Goal: Task Accomplishment & Management: Use online tool/utility

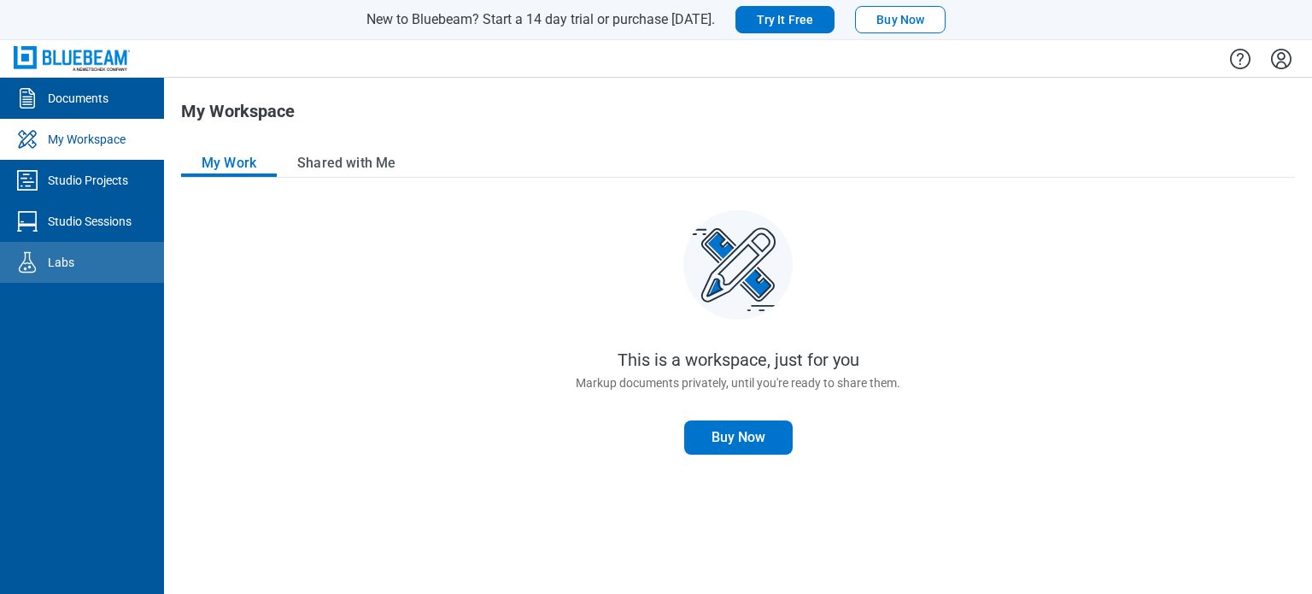
click at [40, 273] on icon "Labs" at bounding box center [27, 262] width 27 height 27
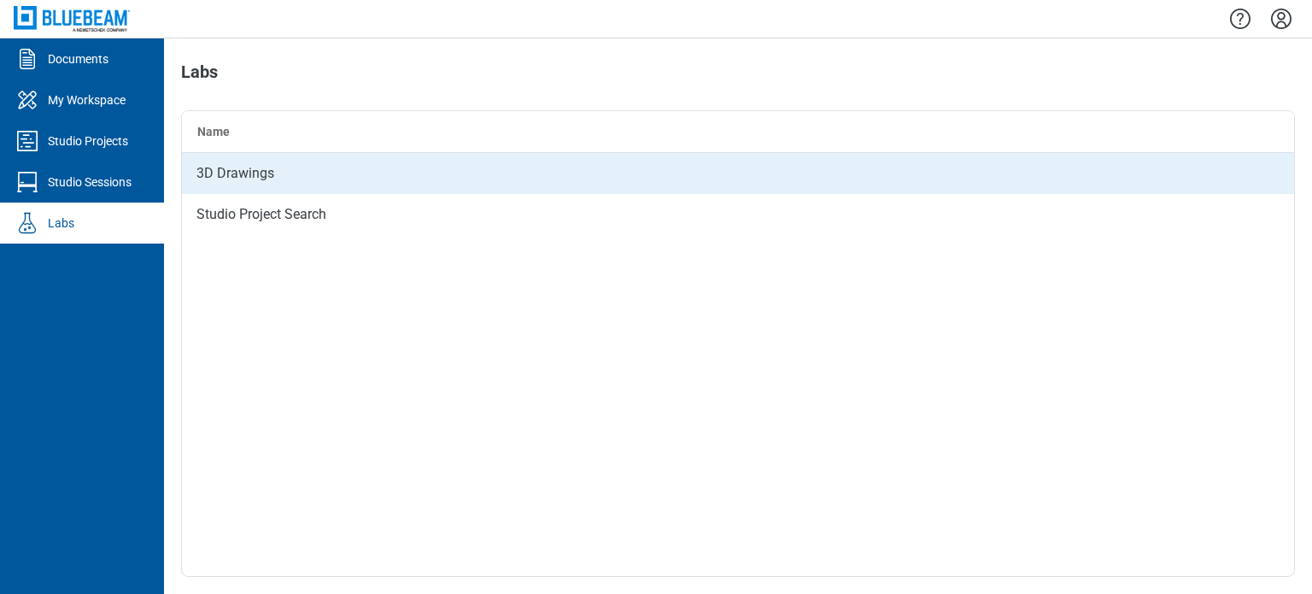
click at [237, 171] on div "3D Drawings" at bounding box center [738, 173] width 1112 height 41
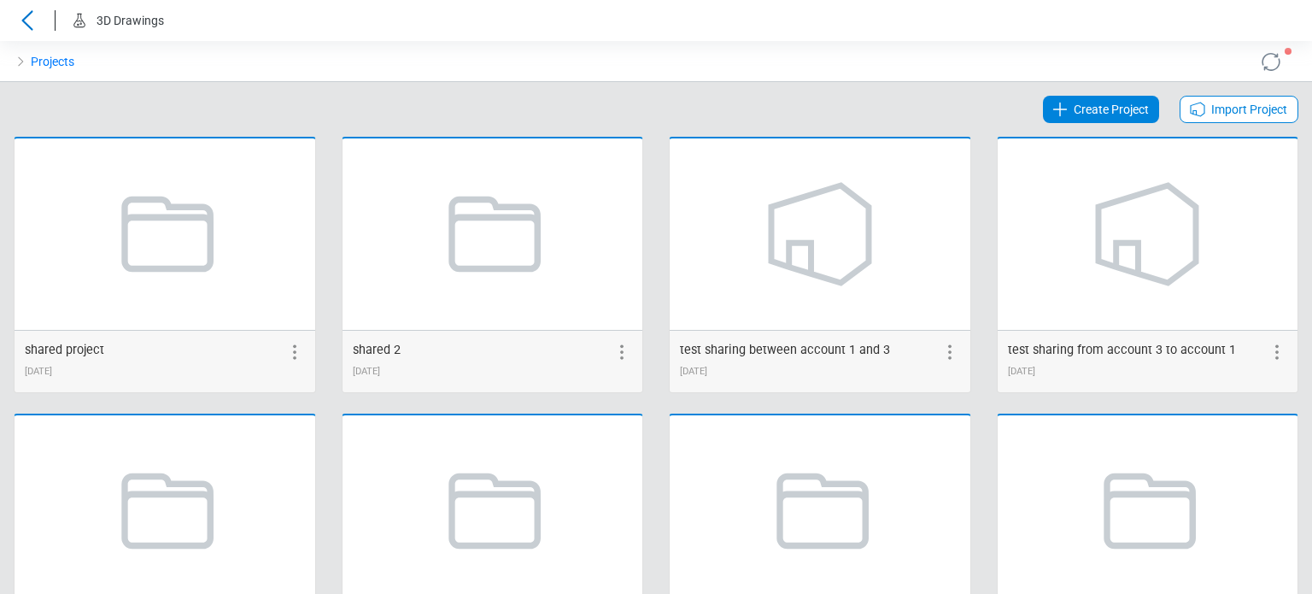
click at [1192, 110] on icon at bounding box center [1197, 109] width 20 height 20
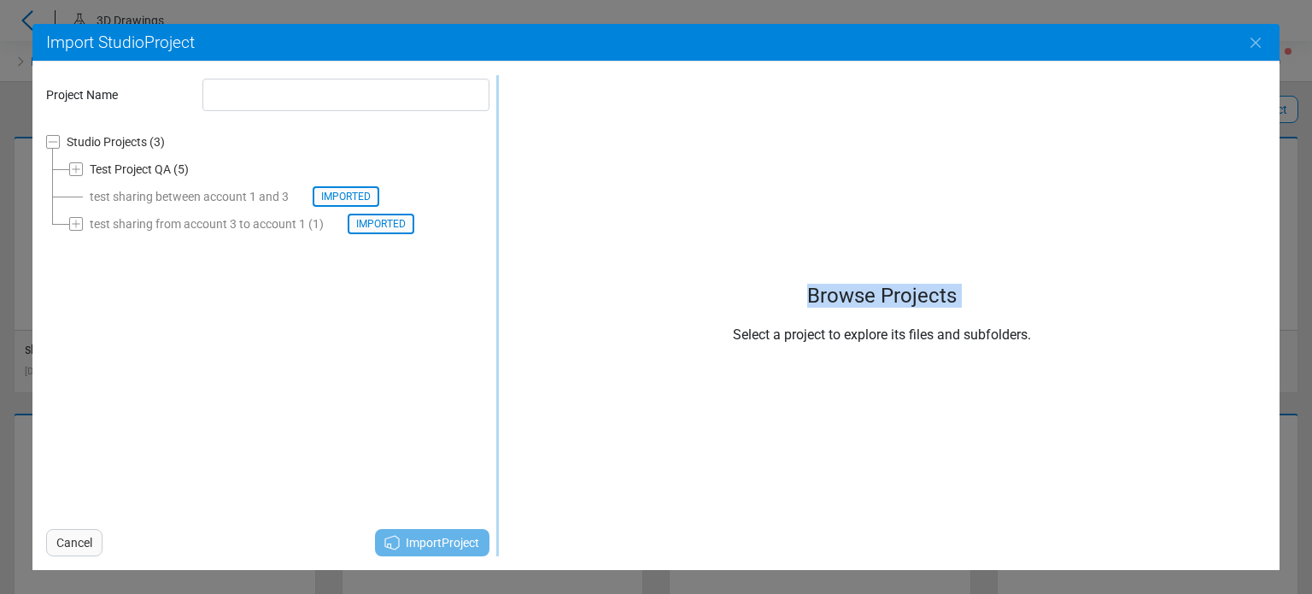
drag, startPoint x: 352, startPoint y: 291, endPoint x: 504, endPoint y: 293, distance: 152.1
click at [504, 293] on div "Project Name Studio Projects (3) Test Project QA (5) test sharing between accou…" at bounding box center [655, 315] width 1219 height 481
click at [67, 534] on span "Cancel" at bounding box center [74, 542] width 36 height 20
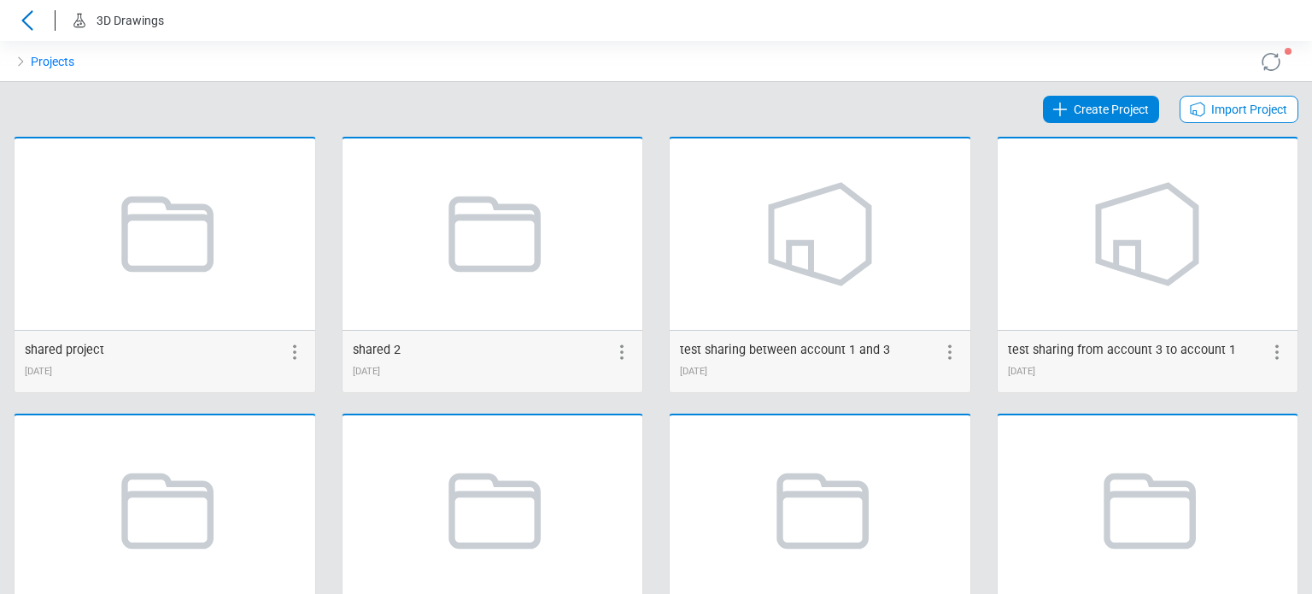
click at [940, 355] on icon at bounding box center [950, 352] width 20 height 20
click at [909, 360] on icon at bounding box center [919, 352] width 20 height 20
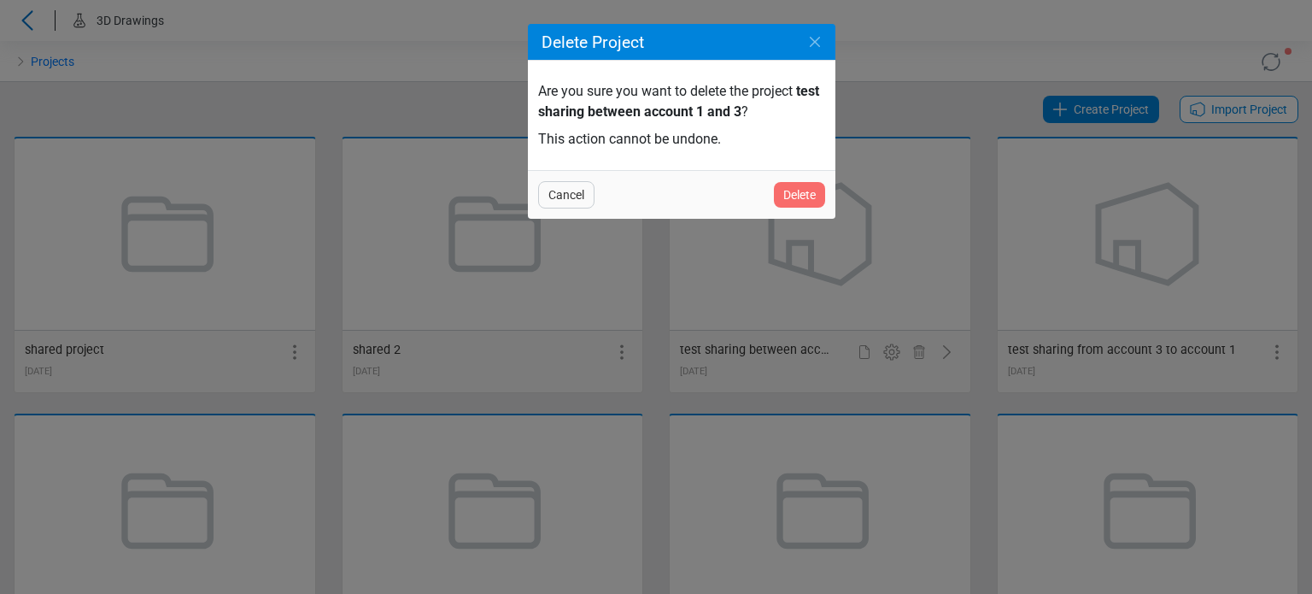
click at [789, 195] on span "Delete" at bounding box center [799, 194] width 32 height 20
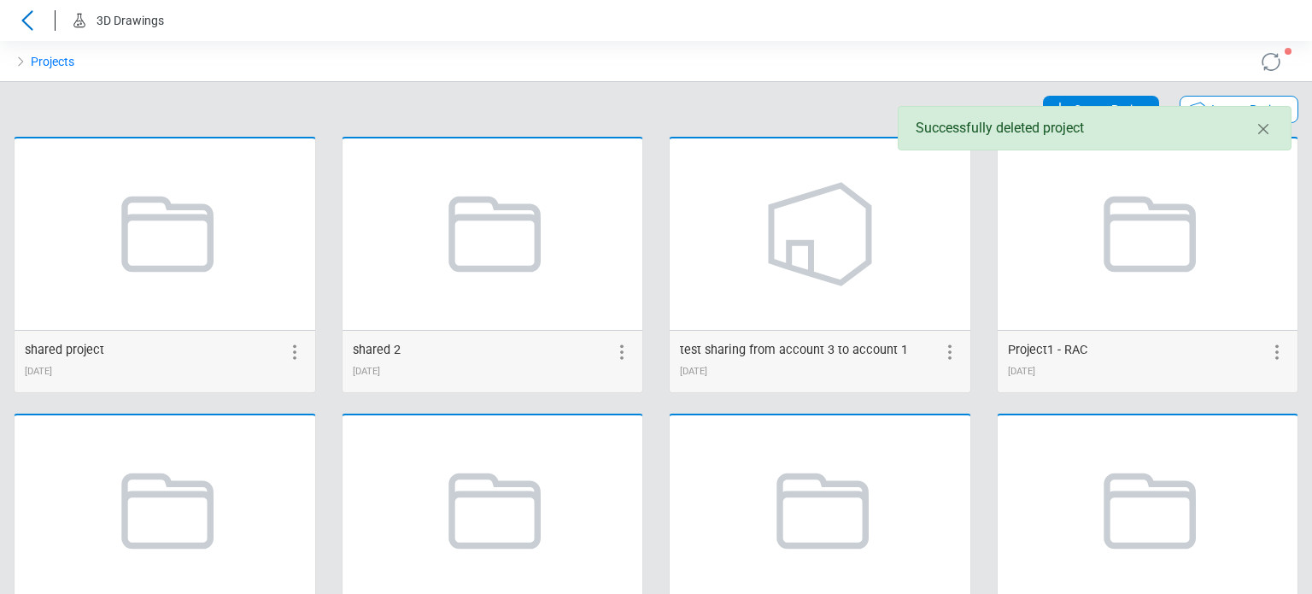
click at [936, 365] on div "test sharing from account 3 to account 1 [DATE]" at bounding box center [820, 361] width 301 height 62
click at [943, 354] on icon at bounding box center [950, 352] width 20 height 20
click at [916, 358] on icon at bounding box center [919, 352] width 20 height 20
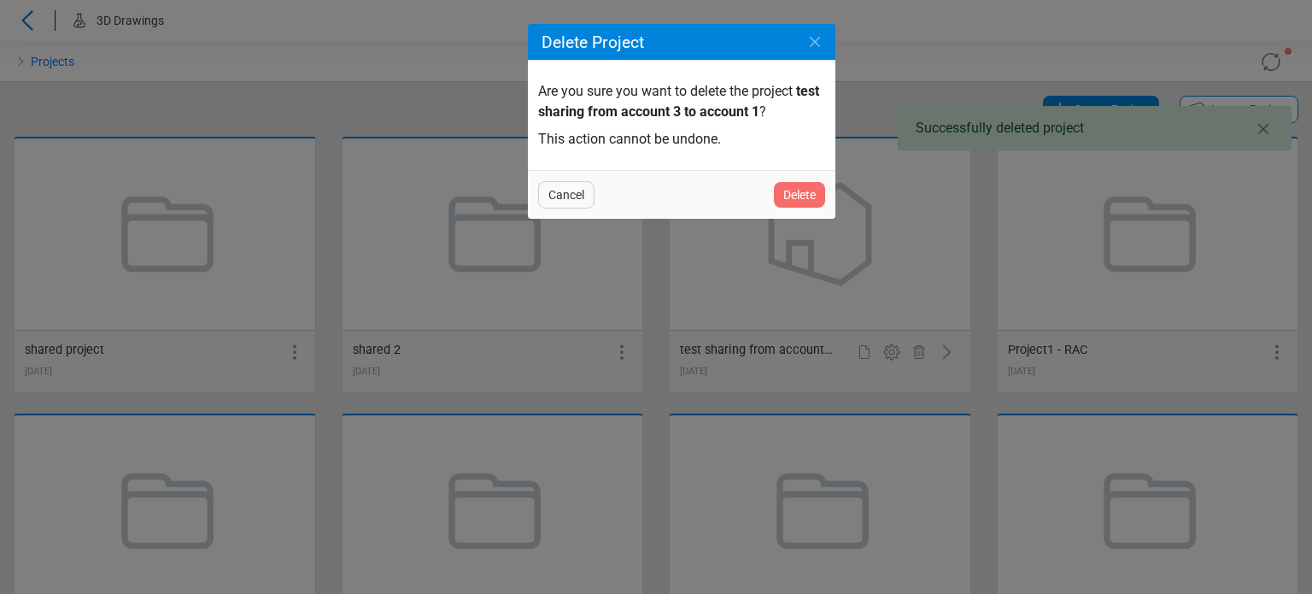
click at [800, 195] on span "Delete" at bounding box center [799, 194] width 32 height 20
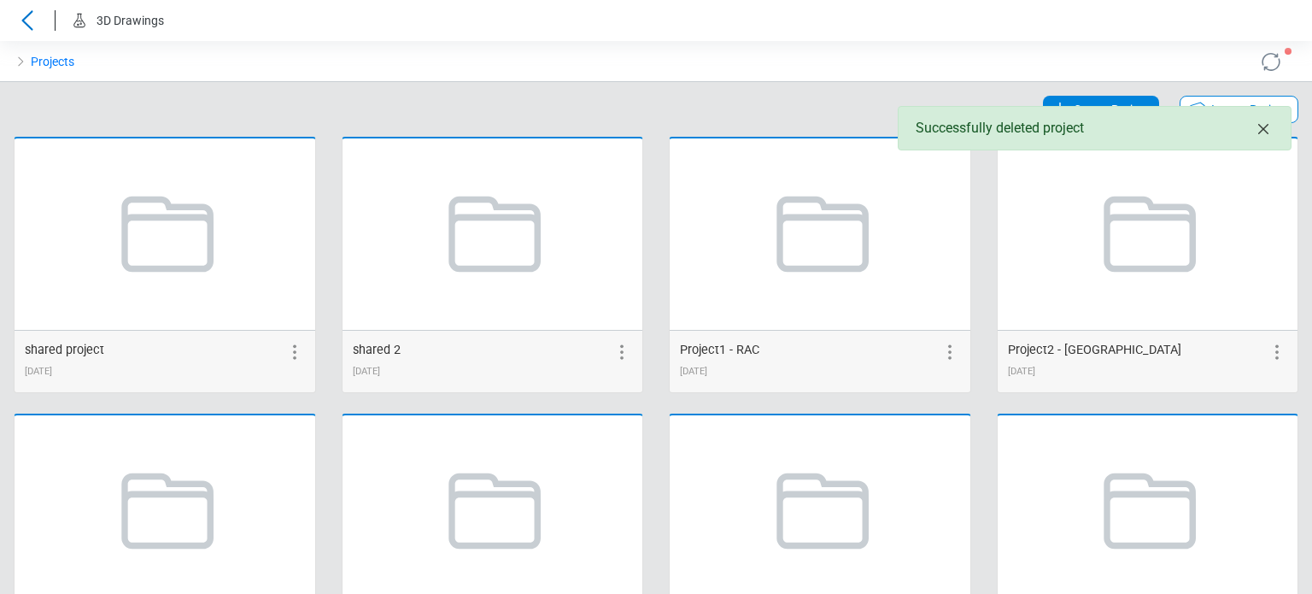
click at [1265, 134] on icon "Close" at bounding box center [1263, 129] width 20 height 20
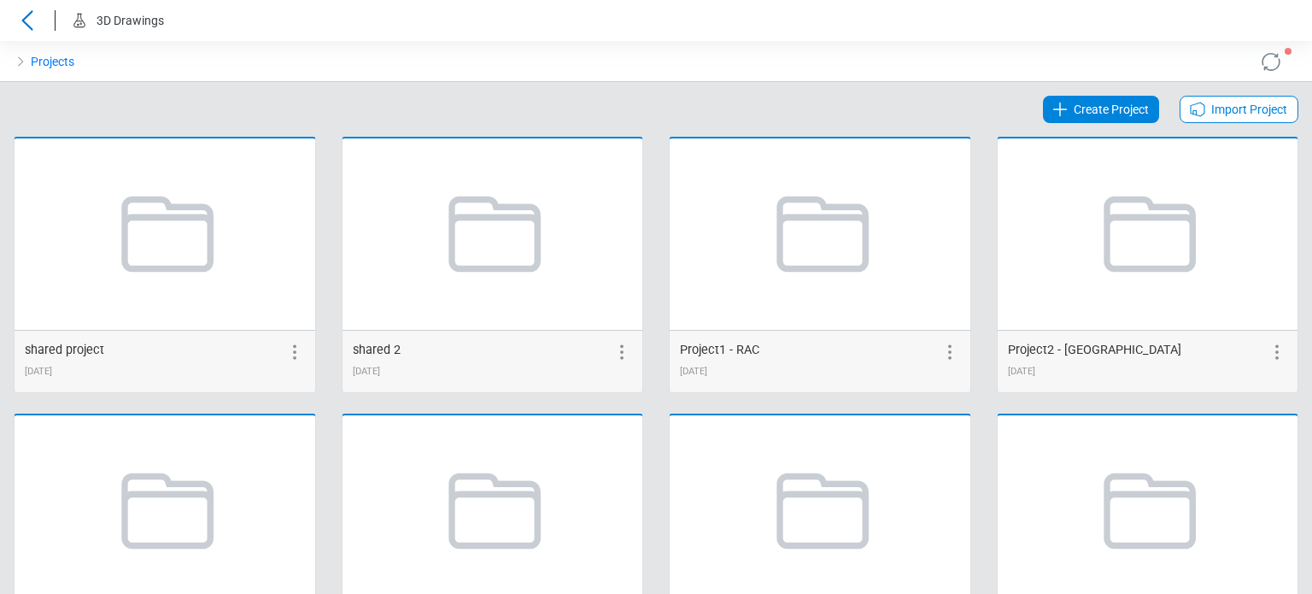
click at [1252, 120] on div "Import Project" at bounding box center [1239, 109] width 119 height 27
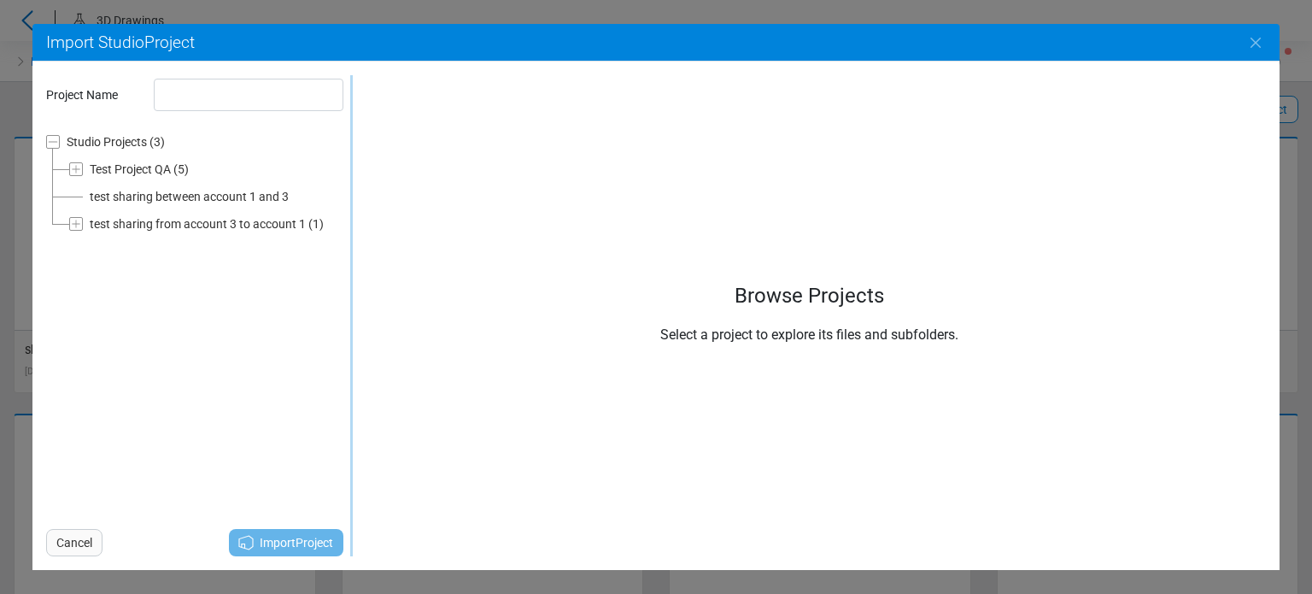
click at [167, 220] on div "test sharing from account 3 to account 1" at bounding box center [198, 224] width 216 height 20
click at [118, 245] on icon at bounding box center [122, 251] width 15 height 12
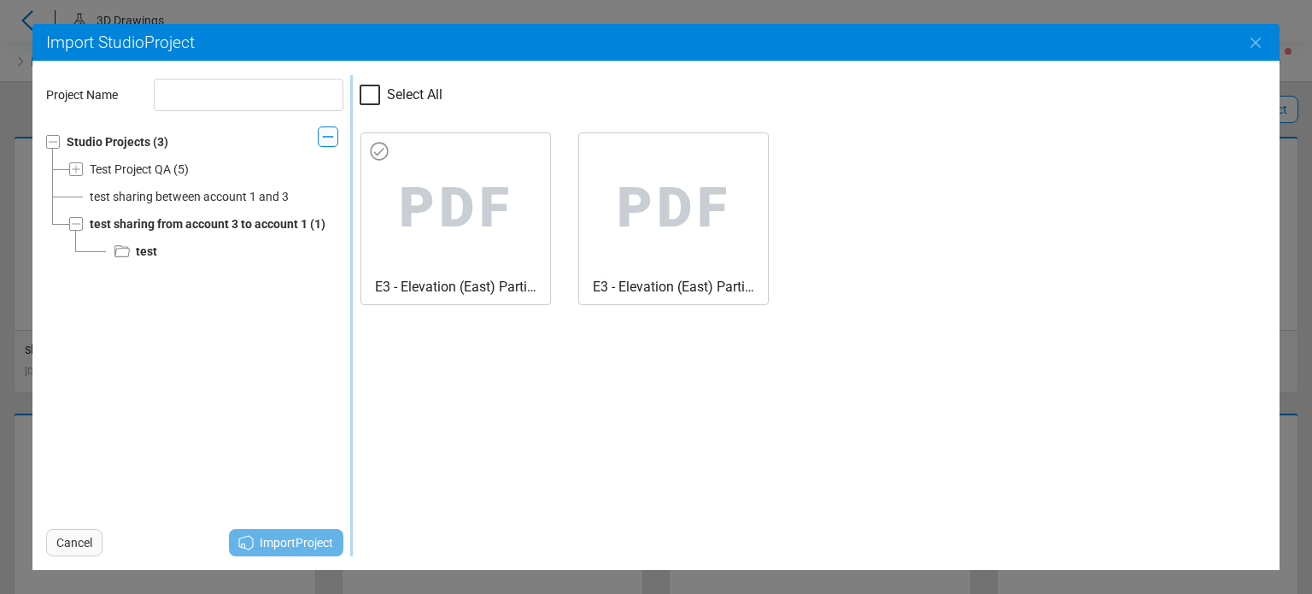
click at [550, 221] on div "PDF E3 - Elevation (East) Partial 1.pdf" at bounding box center [455, 218] width 190 height 173
type input "**********"
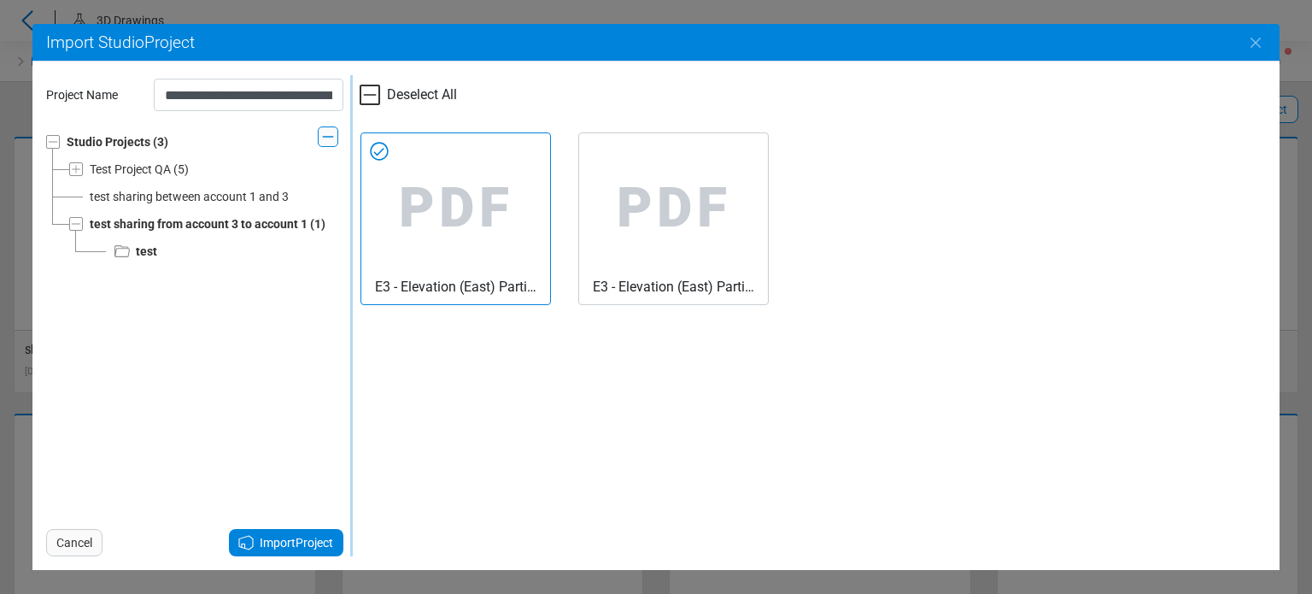
click at [317, 542] on span "Import Project" at bounding box center [296, 542] width 73 height 20
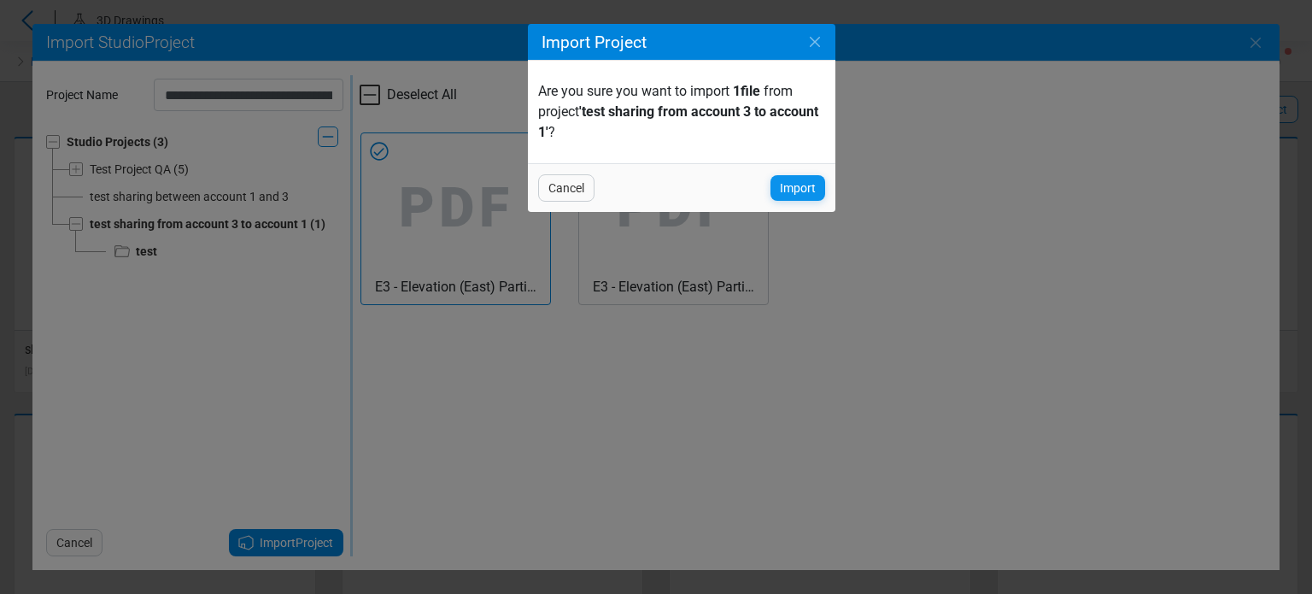
click at [793, 189] on span "Import" at bounding box center [798, 188] width 36 height 20
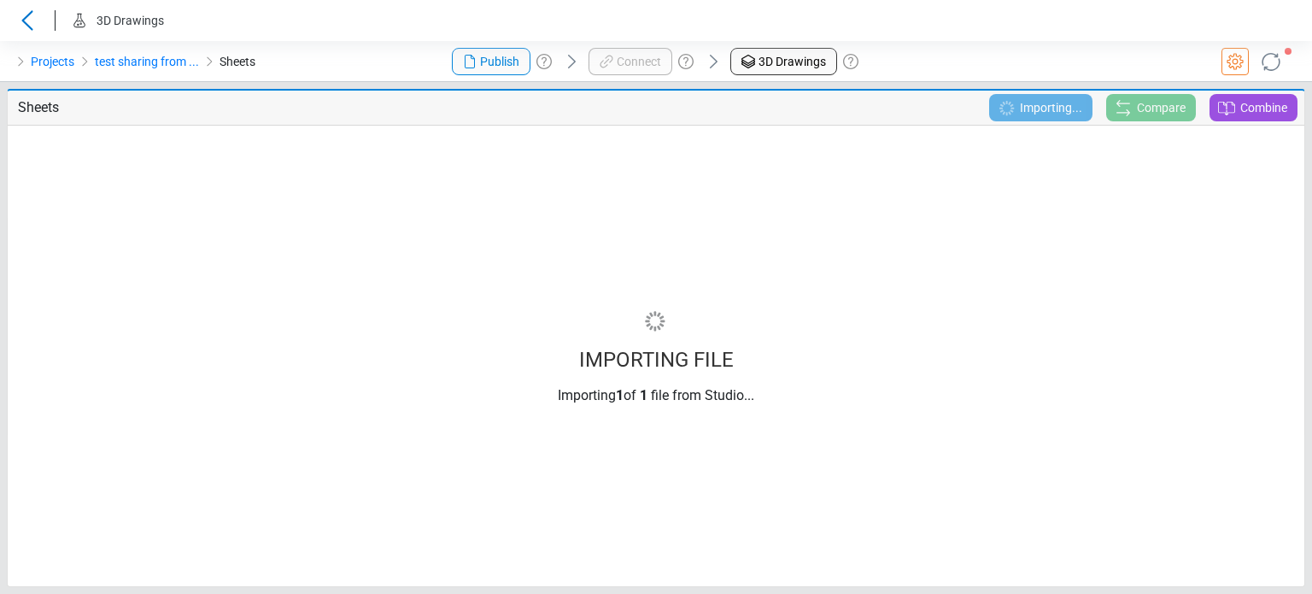
click at [800, 290] on div "IMPORTING FILE Importing 1 of 1 file from Studio..." at bounding box center [656, 355] width 1295 height 433
click at [78, 66] on icon "breadcrumb" at bounding box center [85, 62] width 14 height 14
click at [65, 61] on link "Projects" at bounding box center [53, 61] width 44 height 20
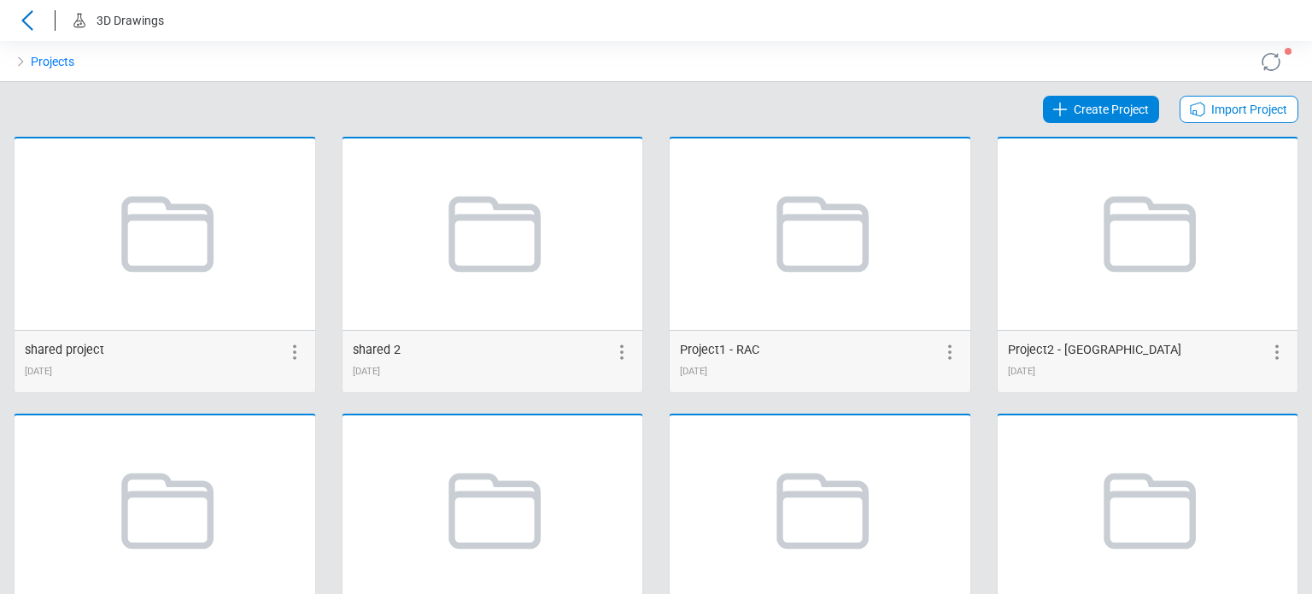
click at [1213, 102] on span "Import Project" at bounding box center [1249, 109] width 76 height 20
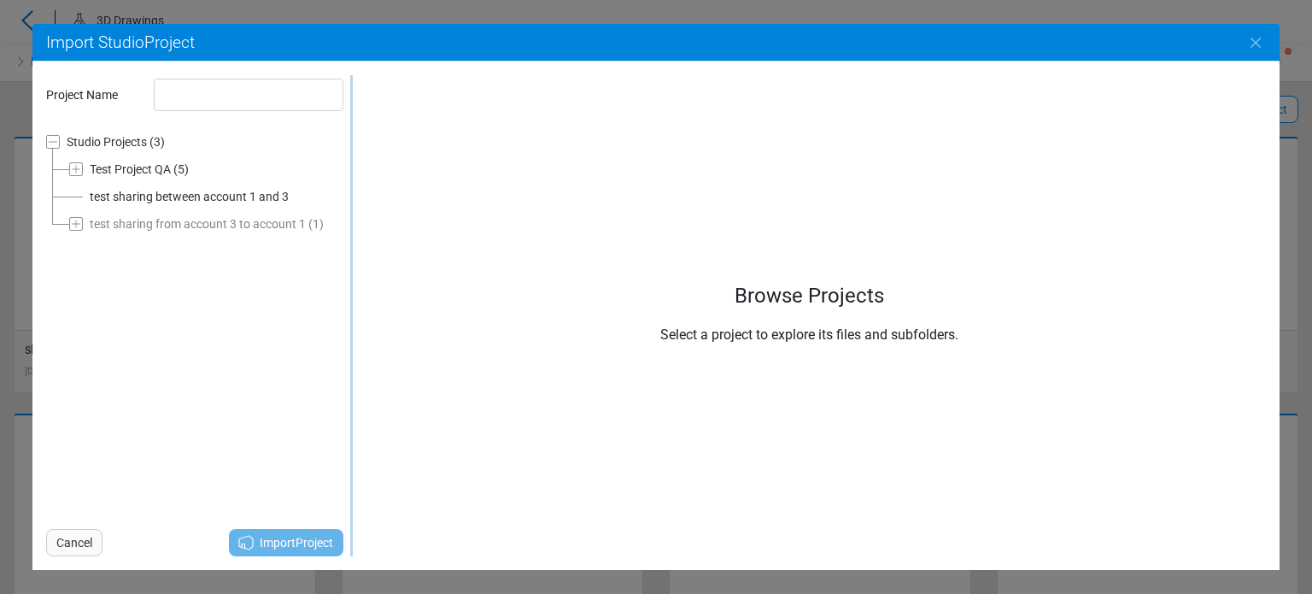
click at [216, 197] on div "test sharing between account 1 and 3" at bounding box center [189, 196] width 199 height 20
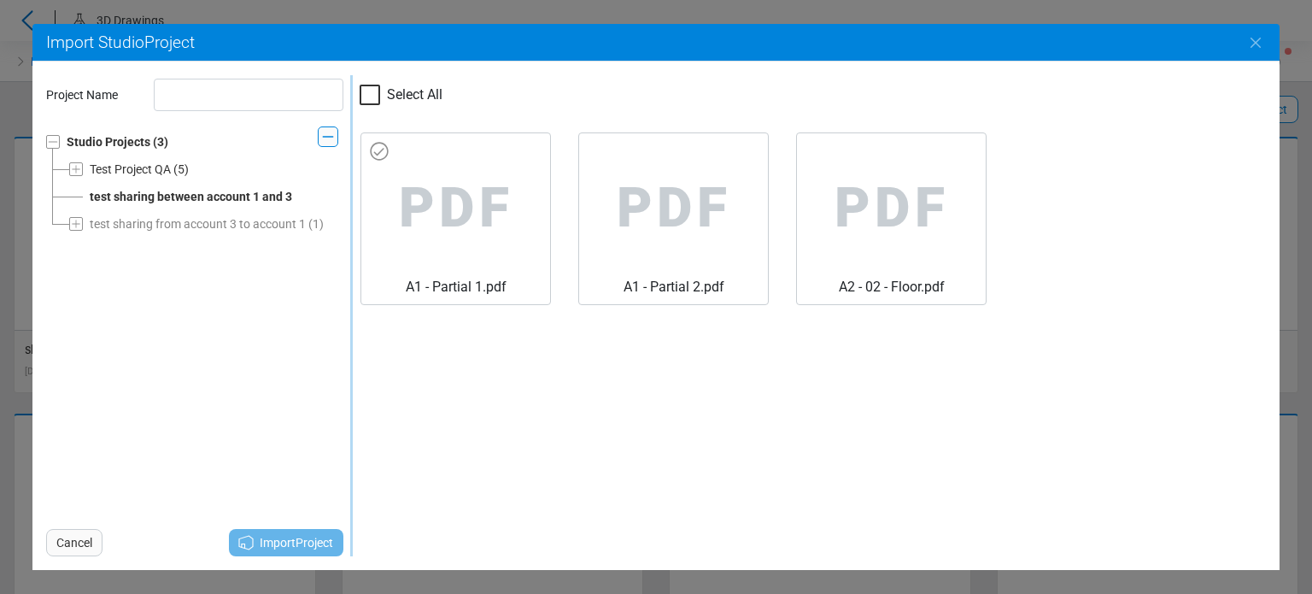
click at [467, 184] on span "PDF" at bounding box center [455, 208] width 161 height 137
type input "**********"
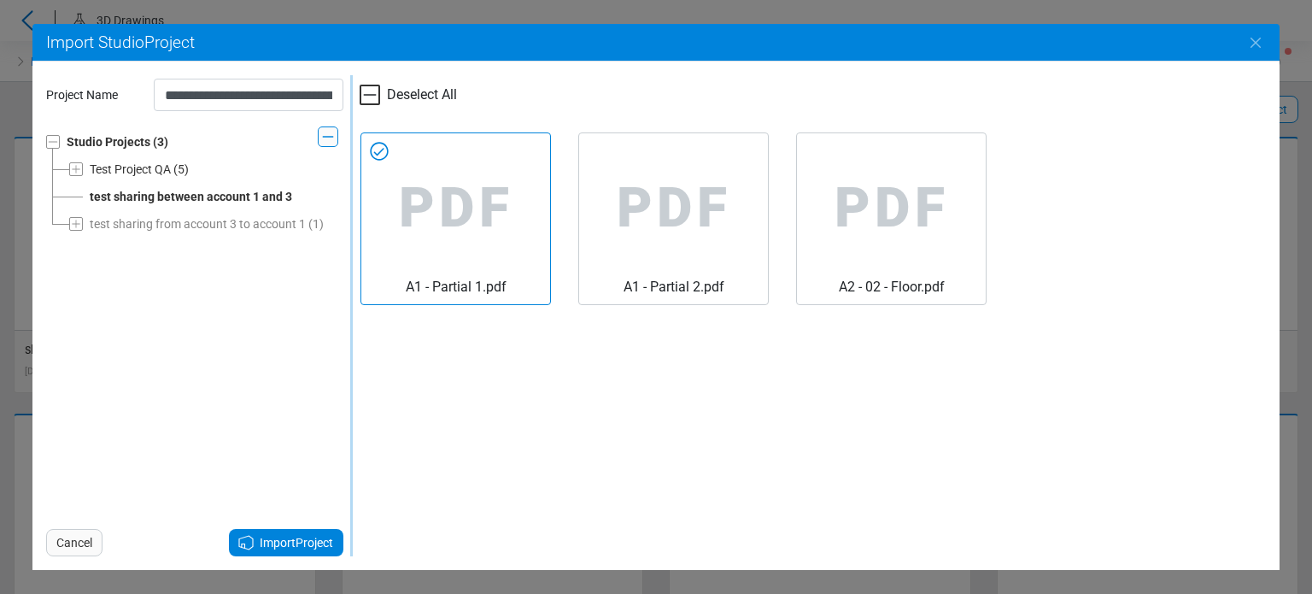
click at [306, 534] on span "Import Project" at bounding box center [296, 542] width 73 height 20
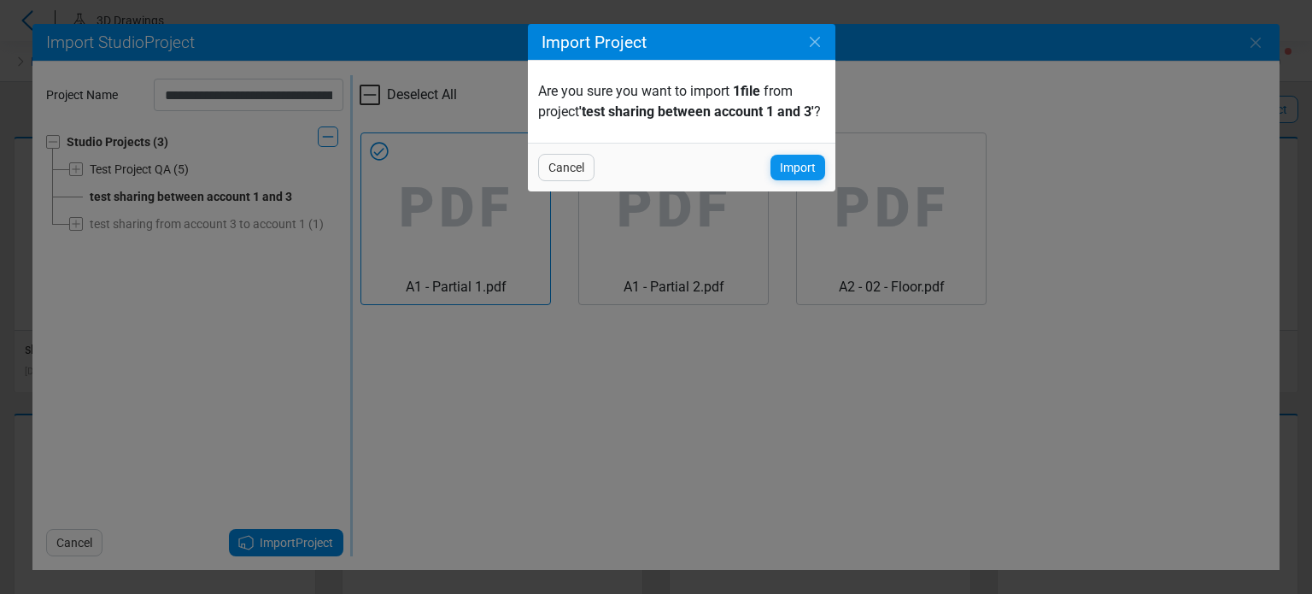
click at [805, 178] on span "Import" at bounding box center [798, 167] width 36 height 20
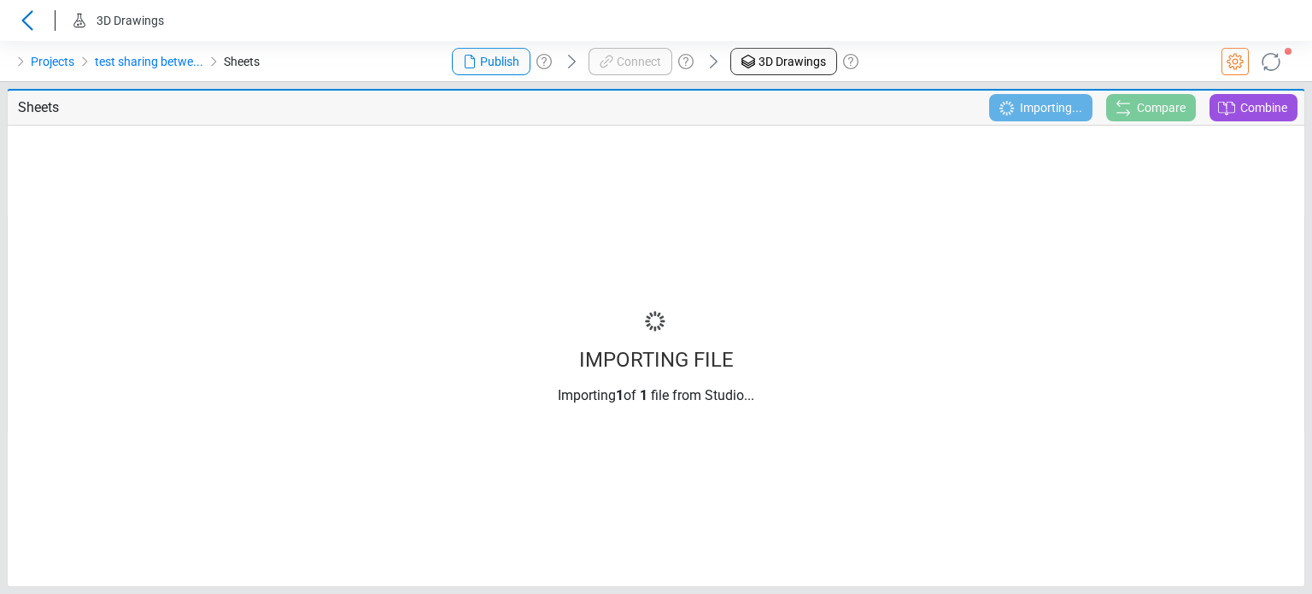
click at [400, 40] on header "3D Drawings" at bounding box center [656, 20] width 1312 height 41
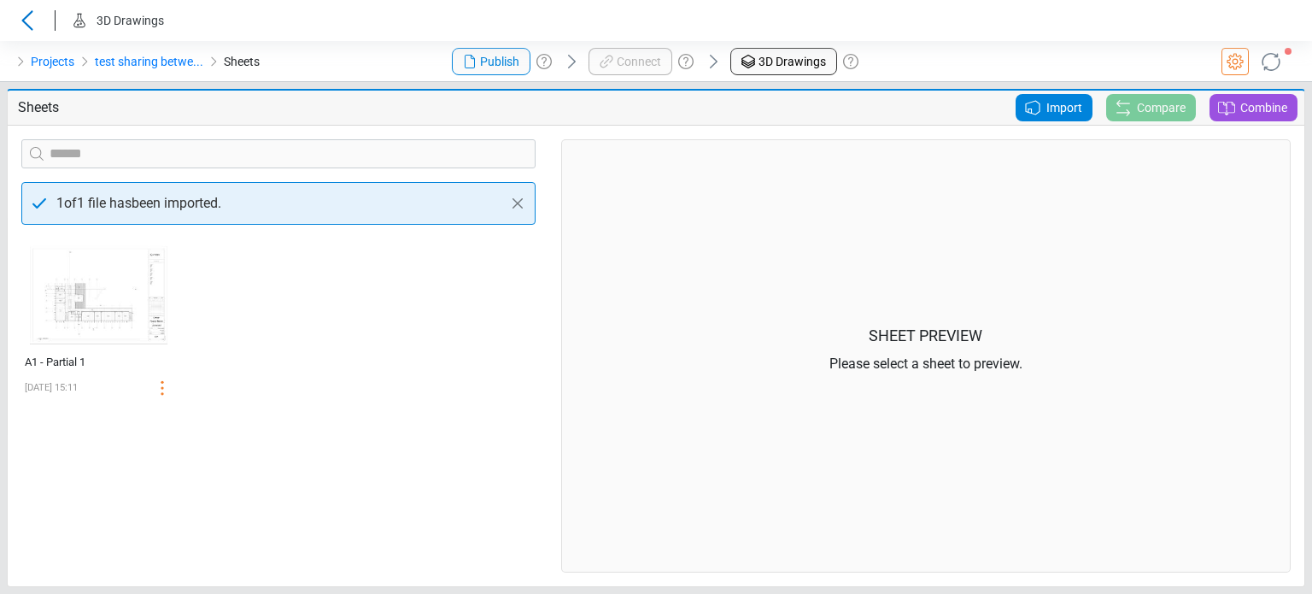
click at [565, 406] on div "Sheet Preview Please select a sheet to preview." at bounding box center [925, 355] width 729 height 433
click at [318, 15] on header "3D Drawings" at bounding box center [656, 20] width 1312 height 41
click at [40, 58] on link "Projects" at bounding box center [53, 61] width 44 height 20
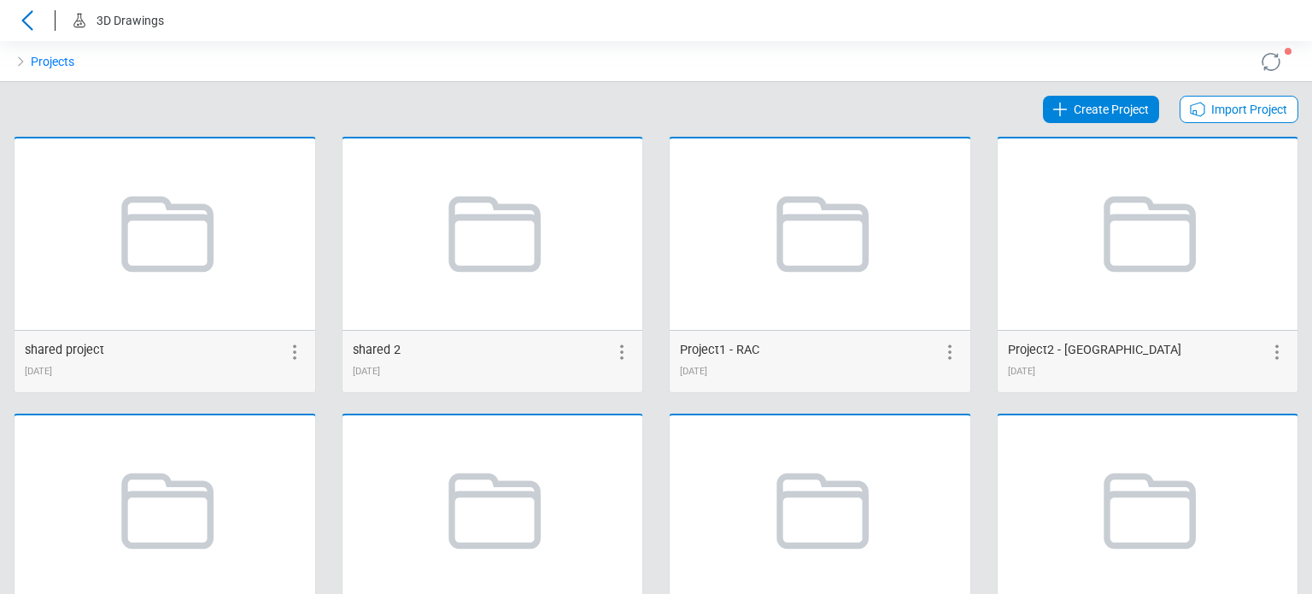
click at [1196, 106] on div "Import Project" at bounding box center [1239, 109] width 119 height 27
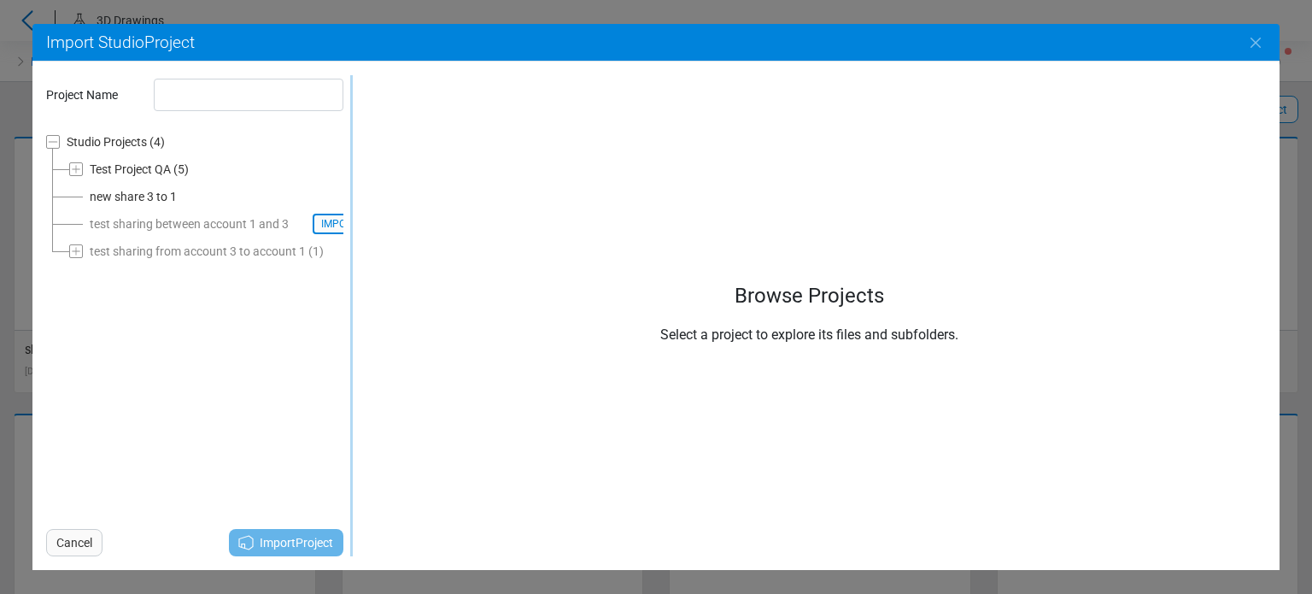
click at [149, 199] on div "new share 3 to 1" at bounding box center [133, 196] width 87 height 20
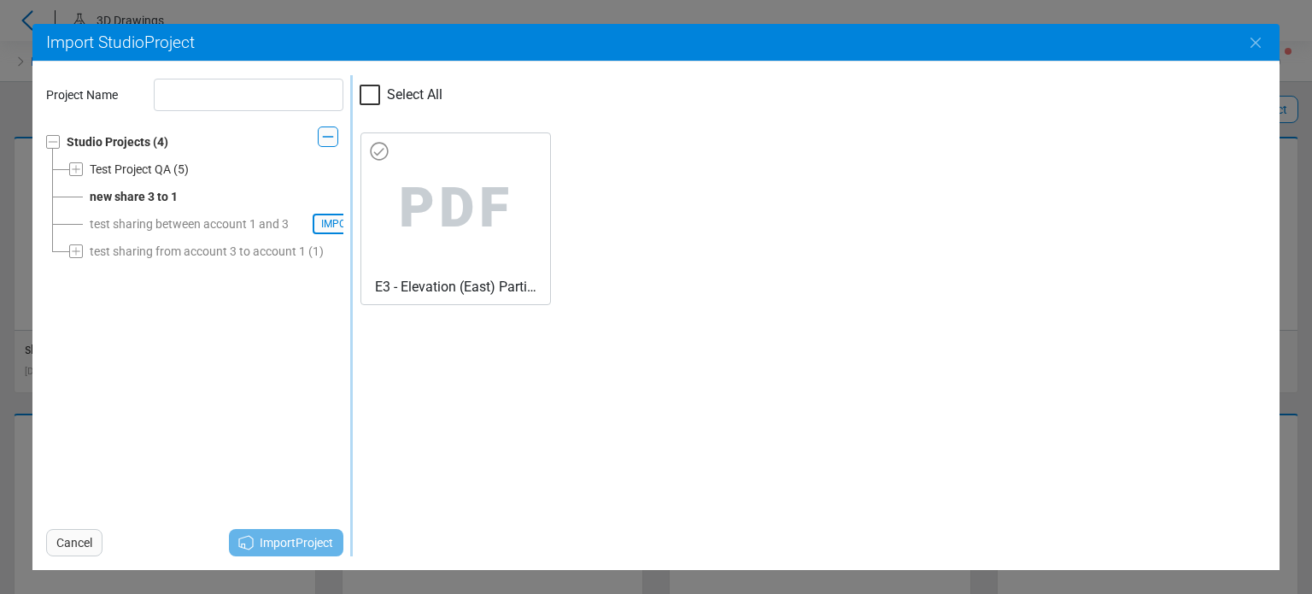
click at [422, 249] on span "PDF" at bounding box center [455, 208] width 161 height 137
type input "**********"
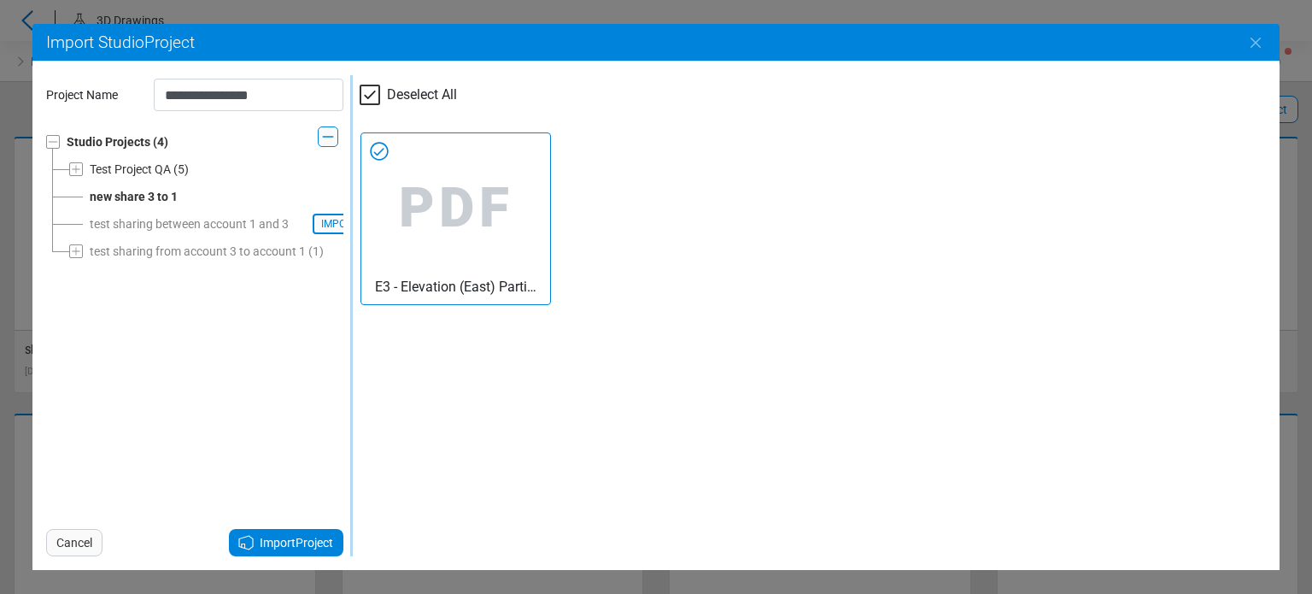
click at [253, 545] on icon at bounding box center [246, 542] width 20 height 20
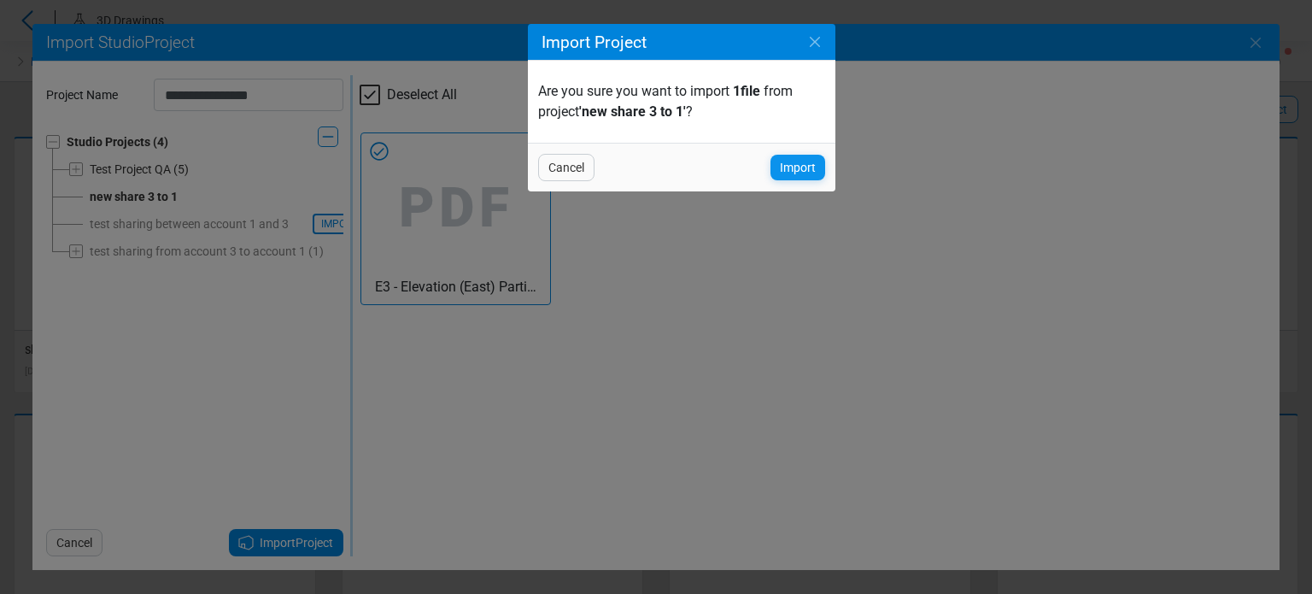
click at [798, 167] on span "Import" at bounding box center [798, 167] width 36 height 20
